Goal: Find specific page/section: Find specific page/section

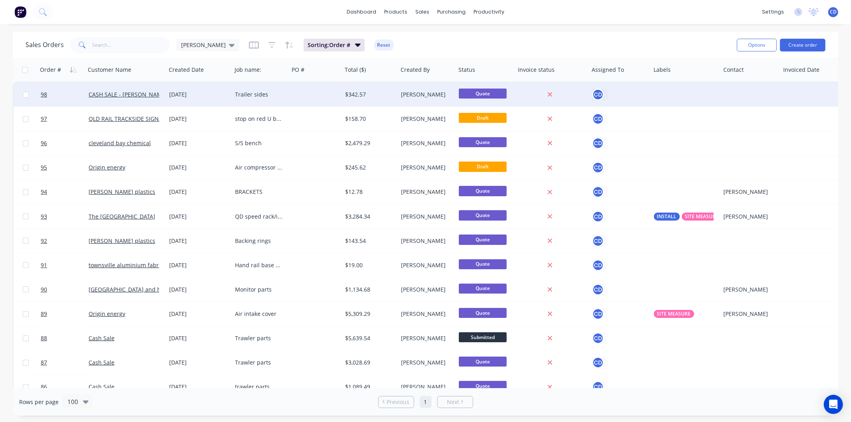
click at [194, 96] on div "[DATE]" at bounding box center [198, 95] width 59 height 8
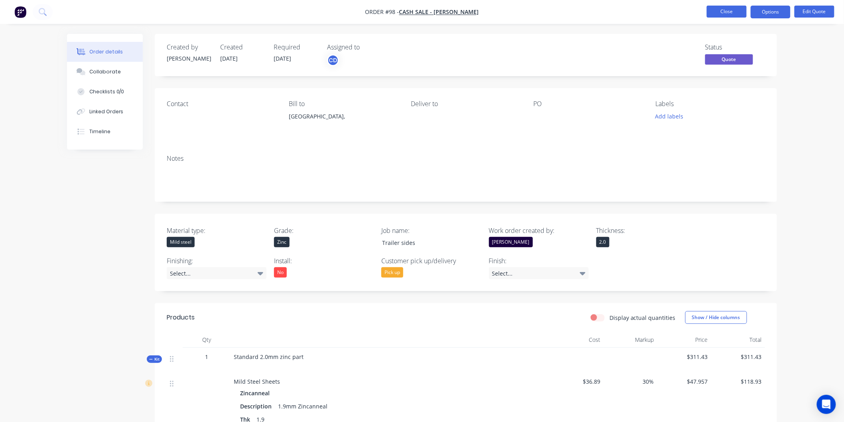
click at [733, 10] on button "Close" at bounding box center [727, 12] width 40 height 12
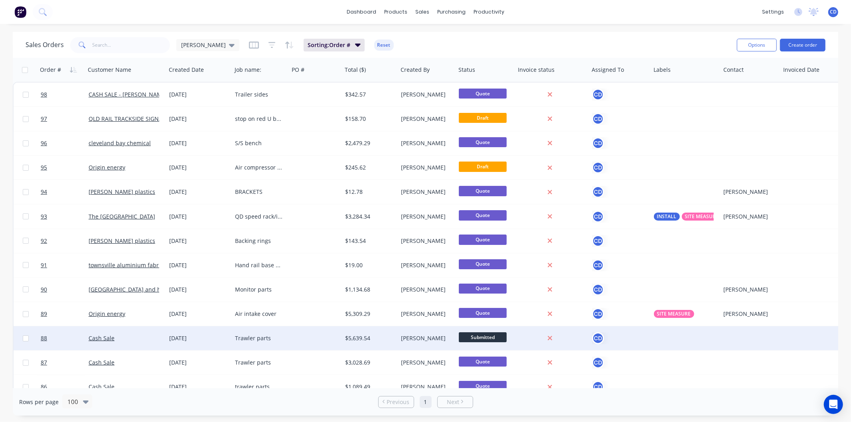
click at [197, 335] on div "[DATE]" at bounding box center [198, 338] width 59 height 8
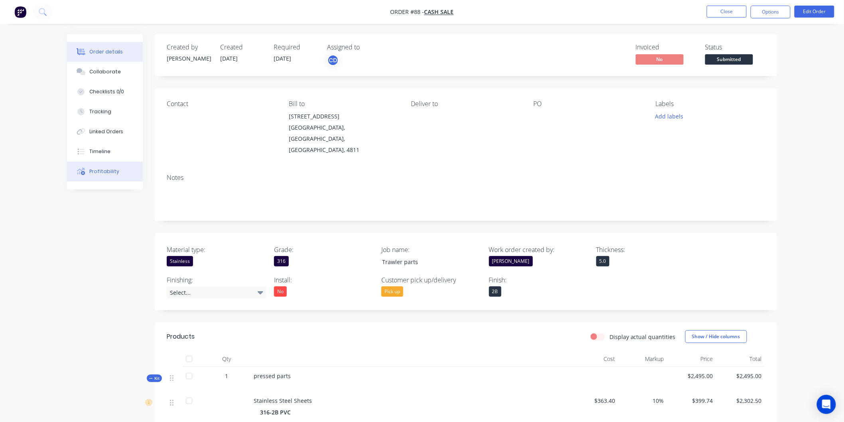
click at [106, 172] on div "Profitability" at bounding box center [104, 171] width 30 height 7
